Goal: Transaction & Acquisition: Purchase product/service

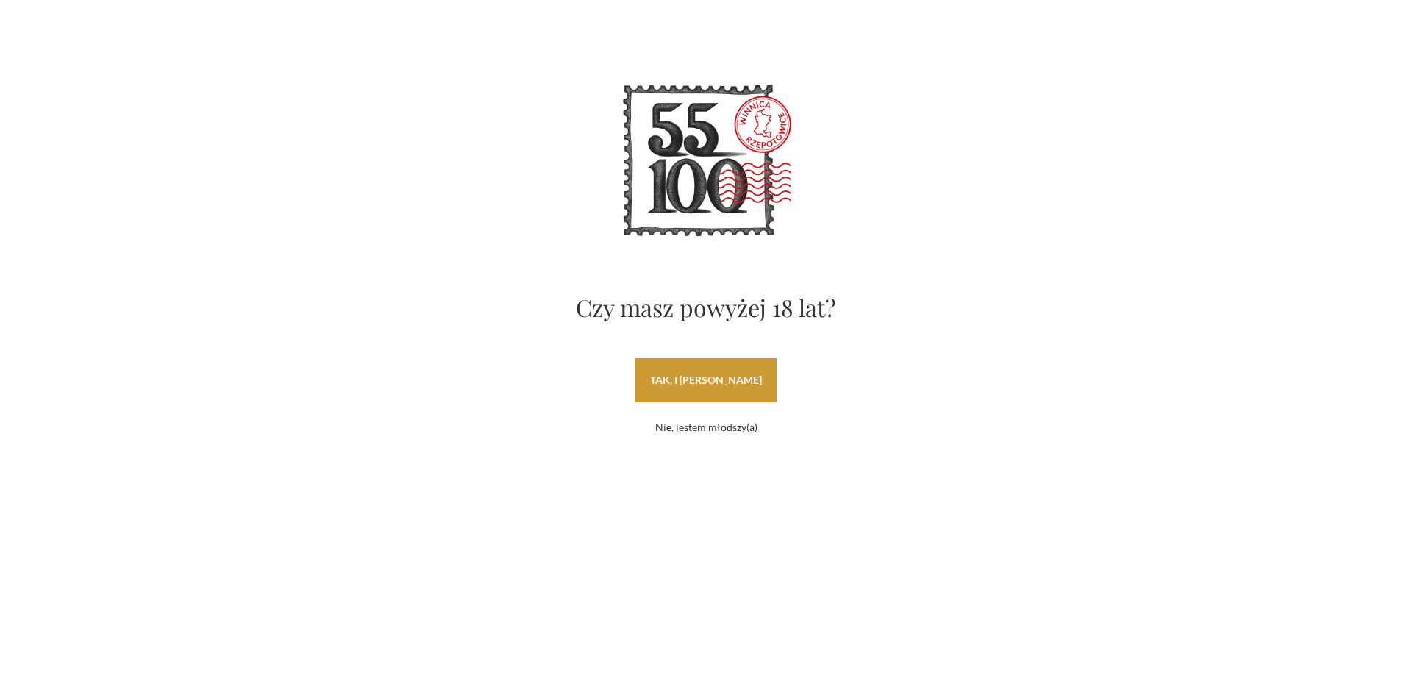
click at [689, 382] on link "tak, i uwielbiam wino" at bounding box center [706, 380] width 141 height 44
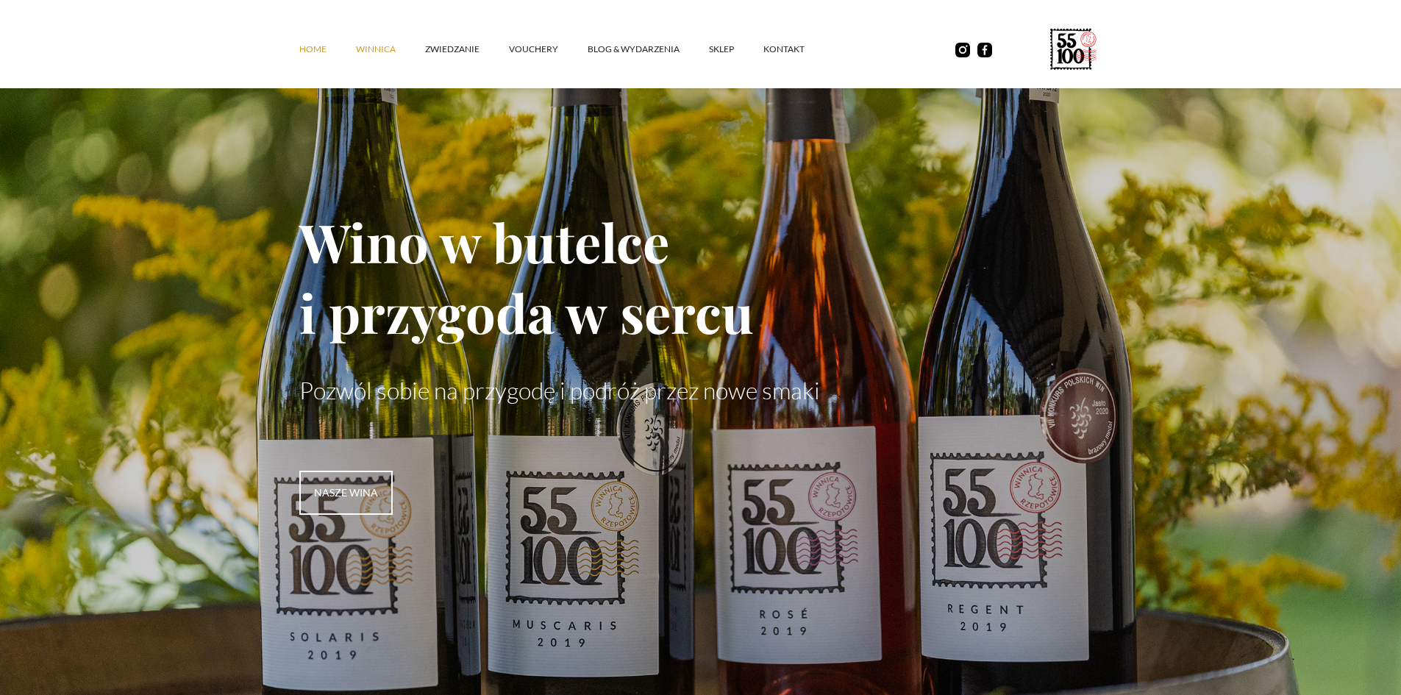
click at [386, 45] on link "winnica" at bounding box center [390, 49] width 69 height 44
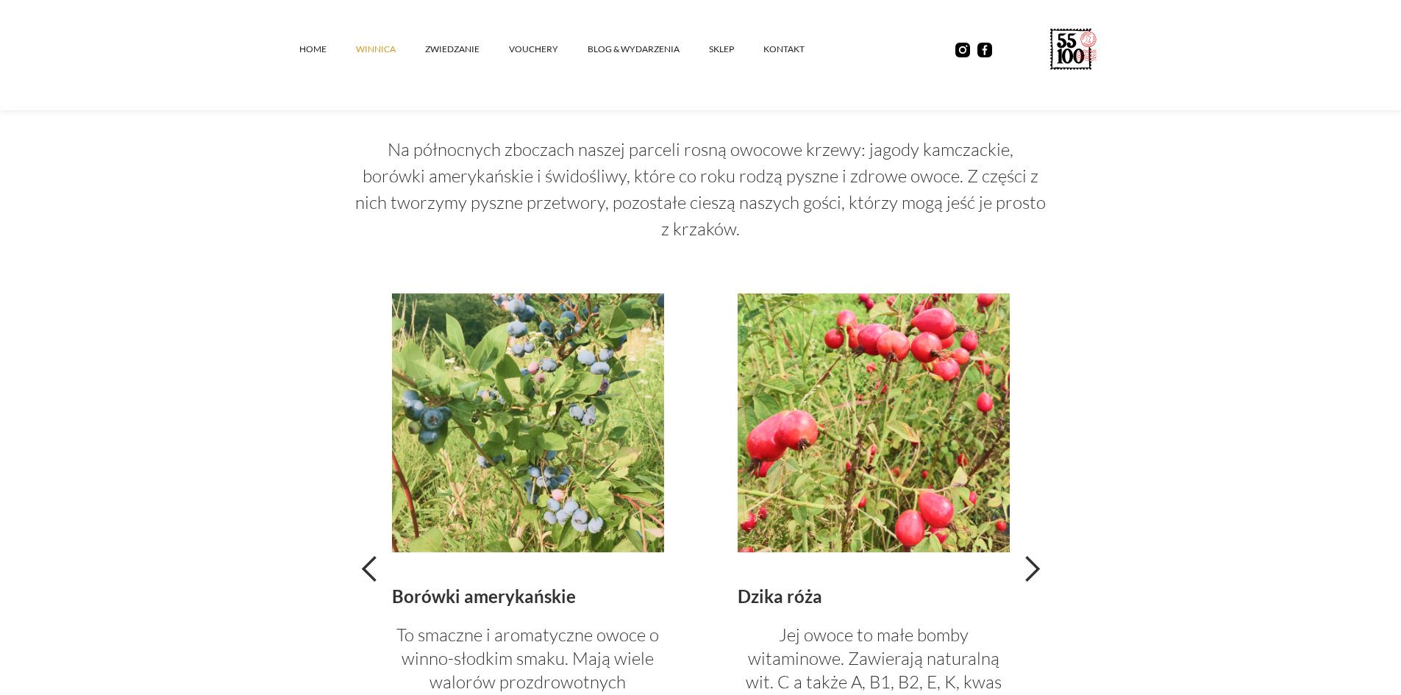
scroll to position [3090, 0]
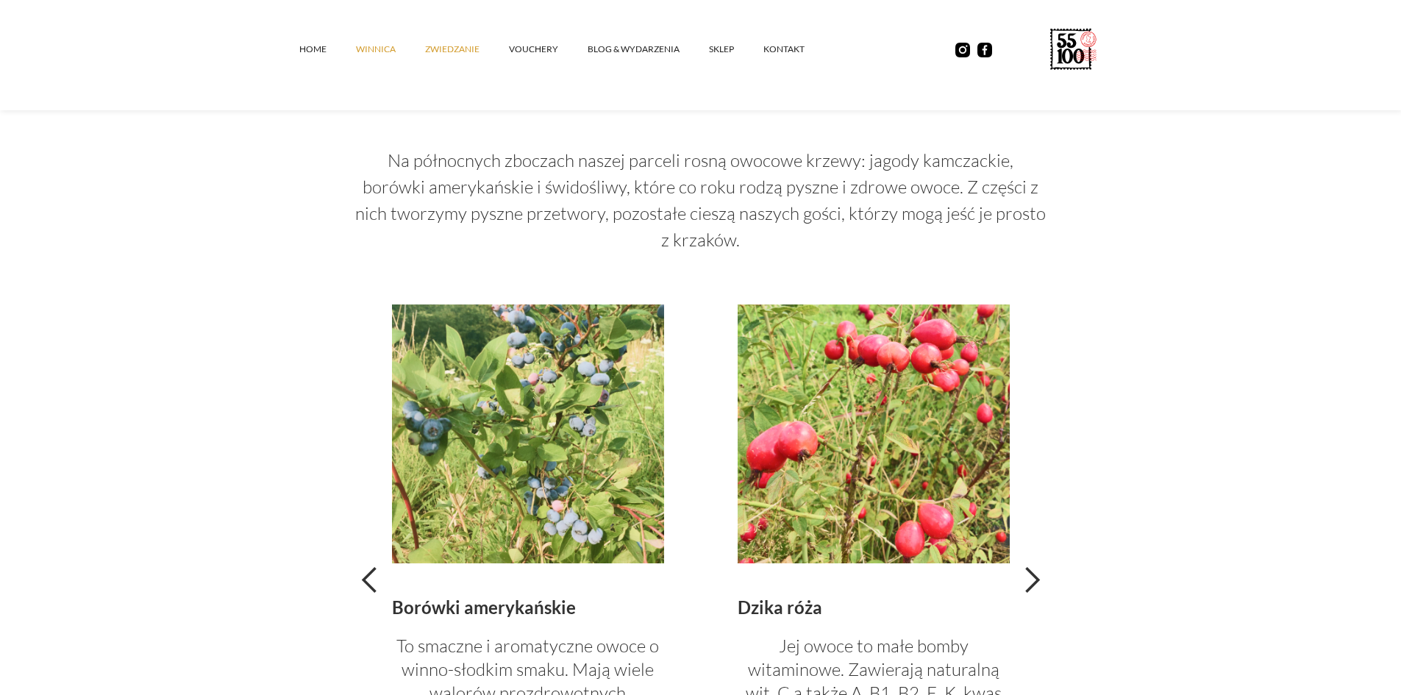
click at [474, 49] on link "ZWIEDZANIE" at bounding box center [467, 49] width 84 height 44
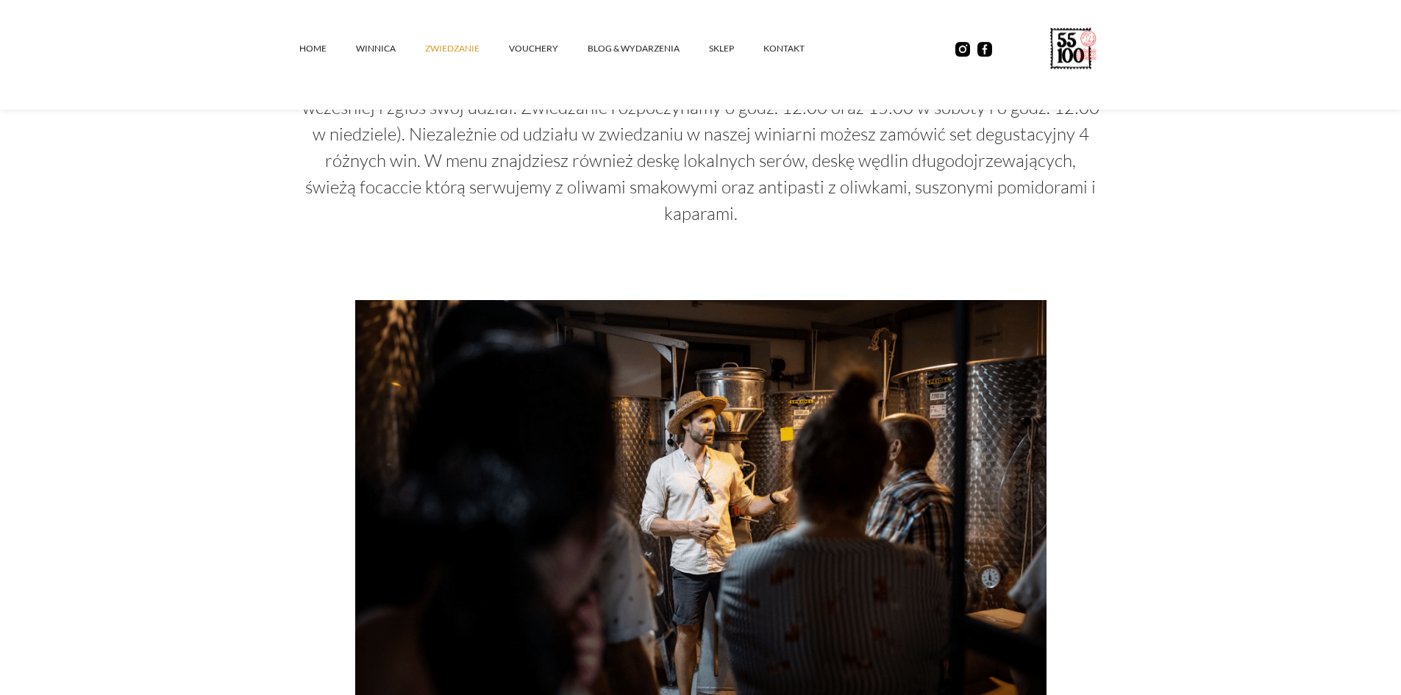
scroll to position [809, 0]
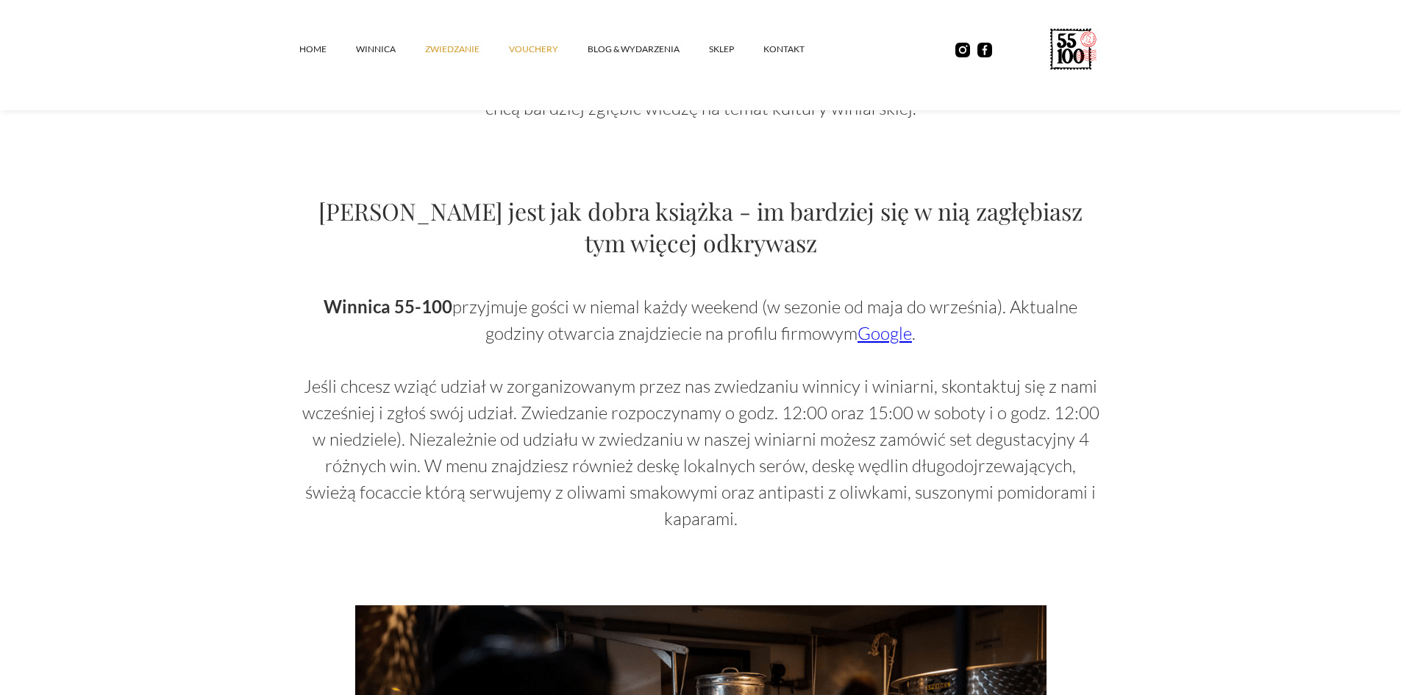
click at [541, 52] on link "vouchery" at bounding box center [548, 49] width 79 height 44
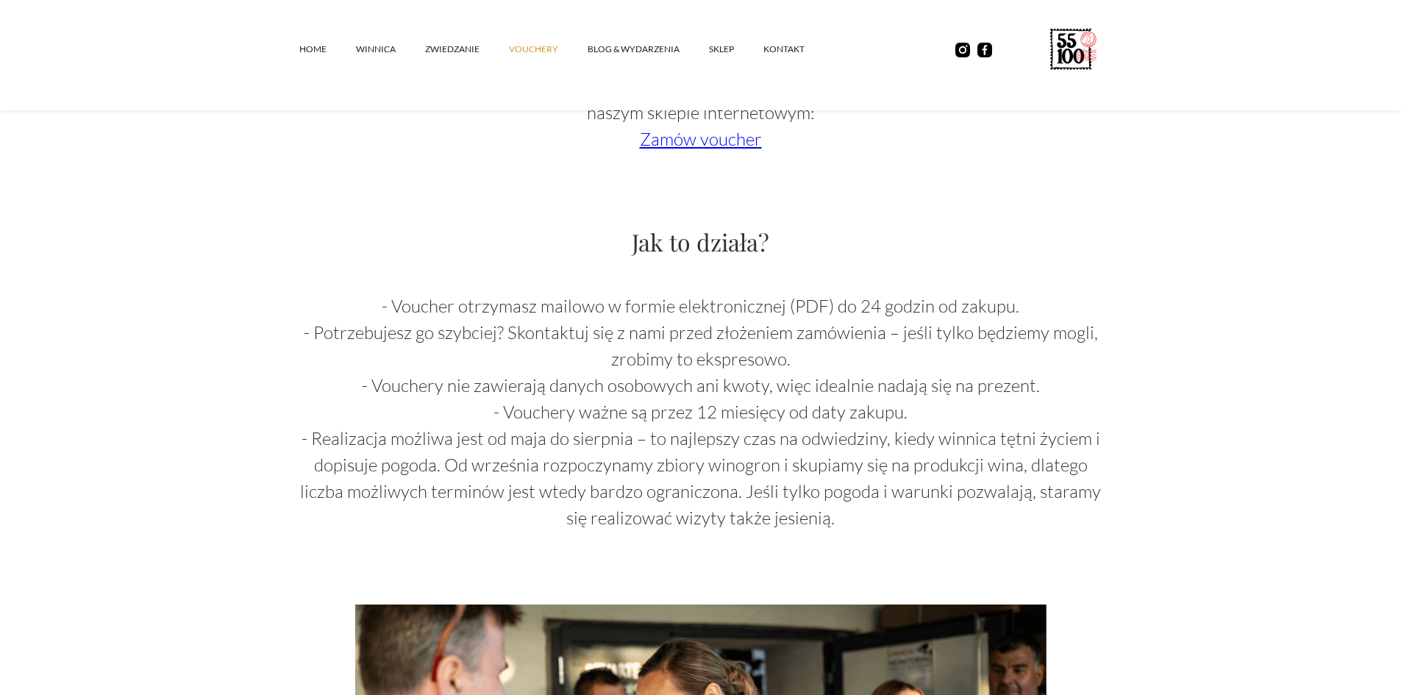
scroll to position [1324, 0]
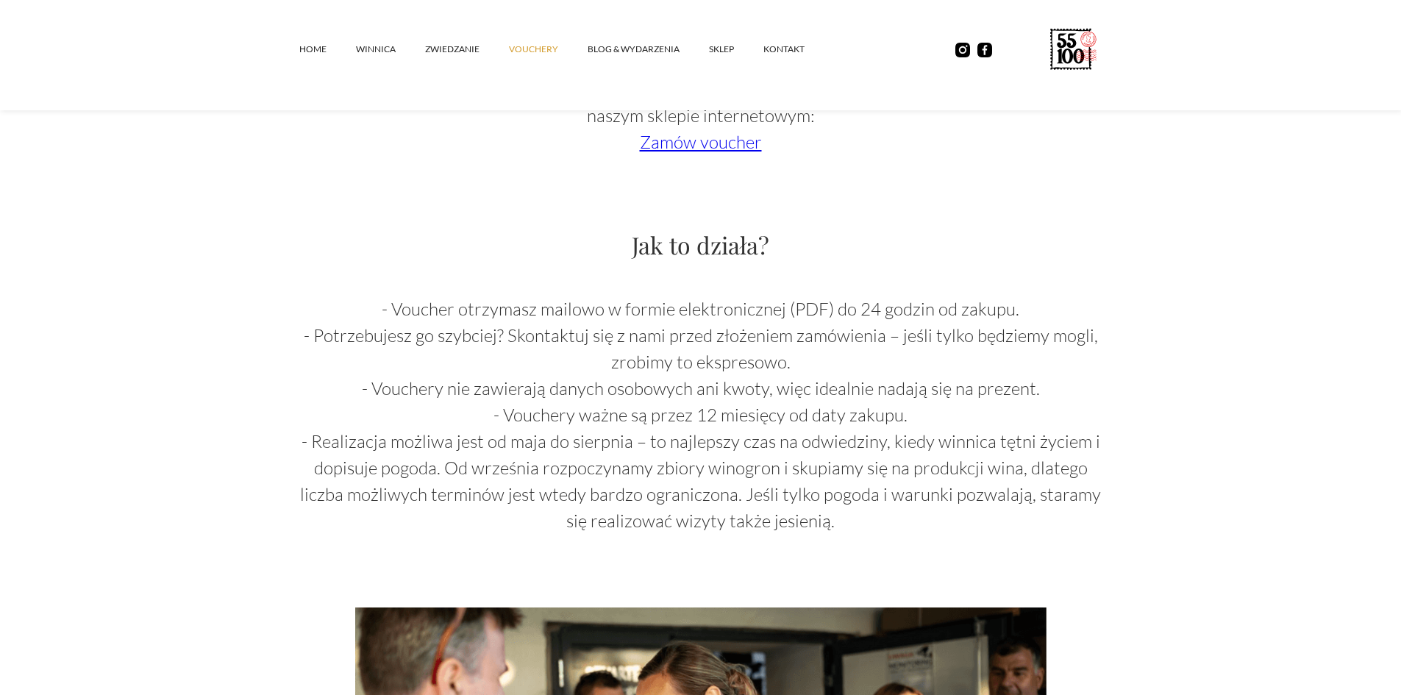
click at [684, 148] on link "Zamów voucher" at bounding box center [701, 142] width 122 height 22
